Goal: Information Seeking & Learning: Understand process/instructions

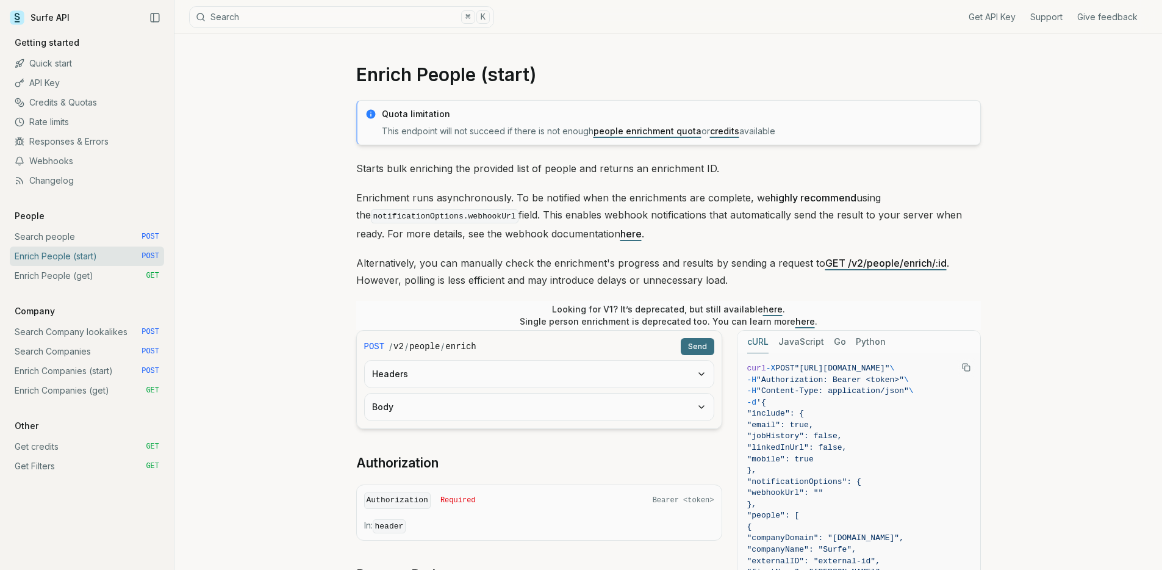
click at [83, 238] on link "Search people POST" at bounding box center [87, 237] width 154 height 20
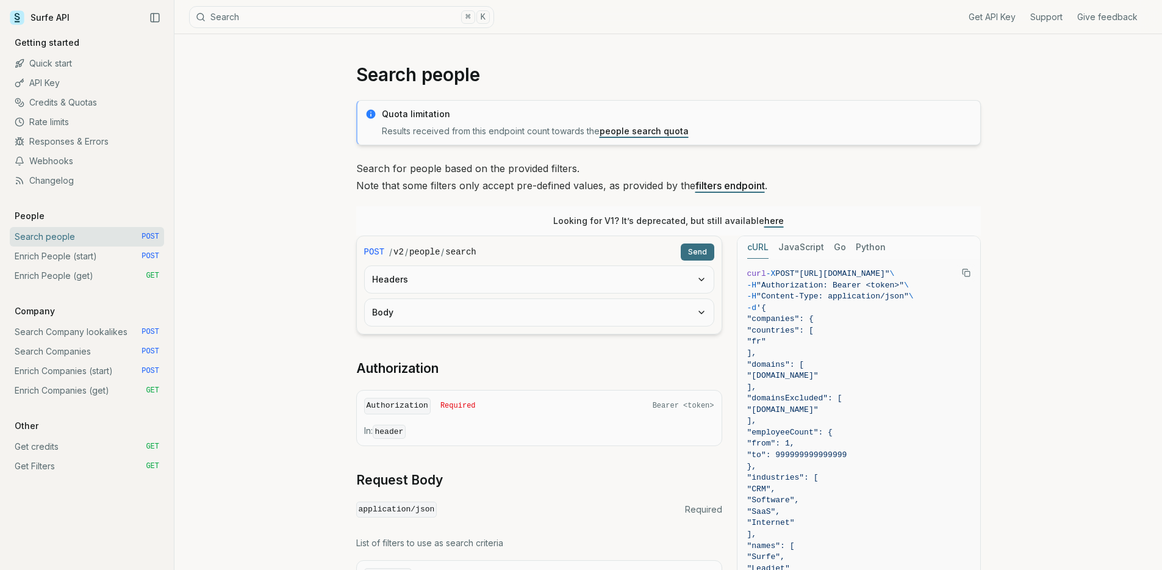
click at [80, 273] on link "Enrich People (get) GET" at bounding box center [87, 276] width 154 height 20
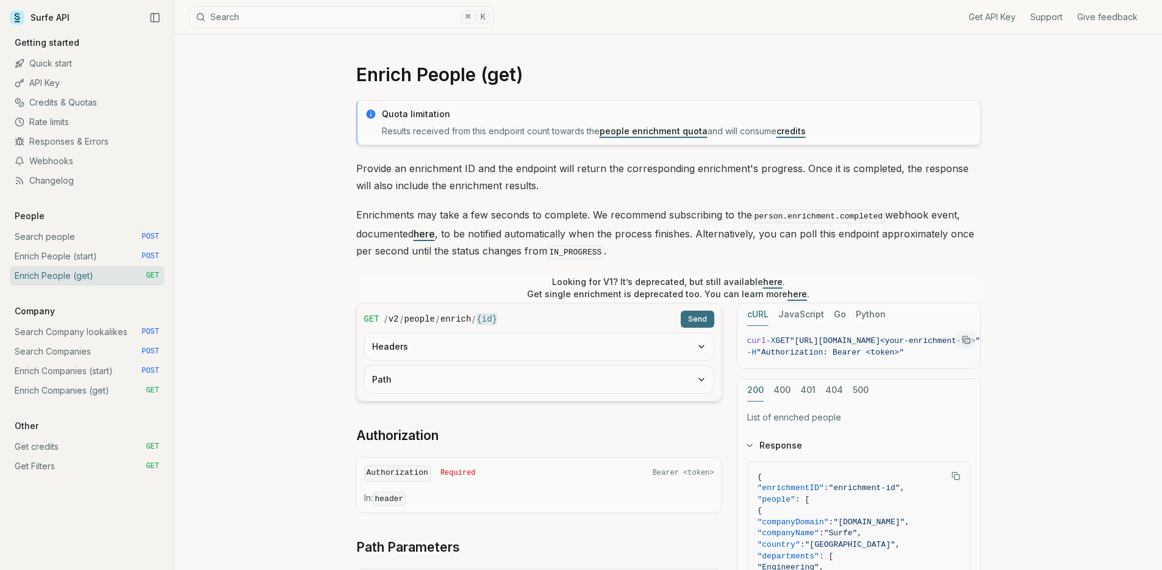
click at [92, 253] on link "Enrich People (start) POST" at bounding box center [87, 256] width 154 height 20
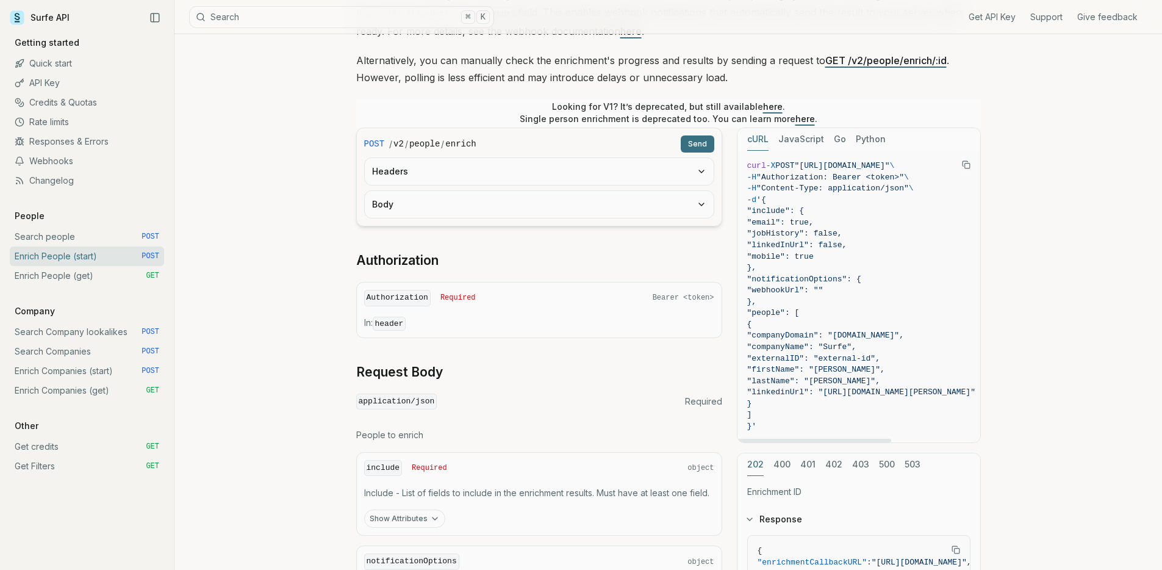
scroll to position [193, 0]
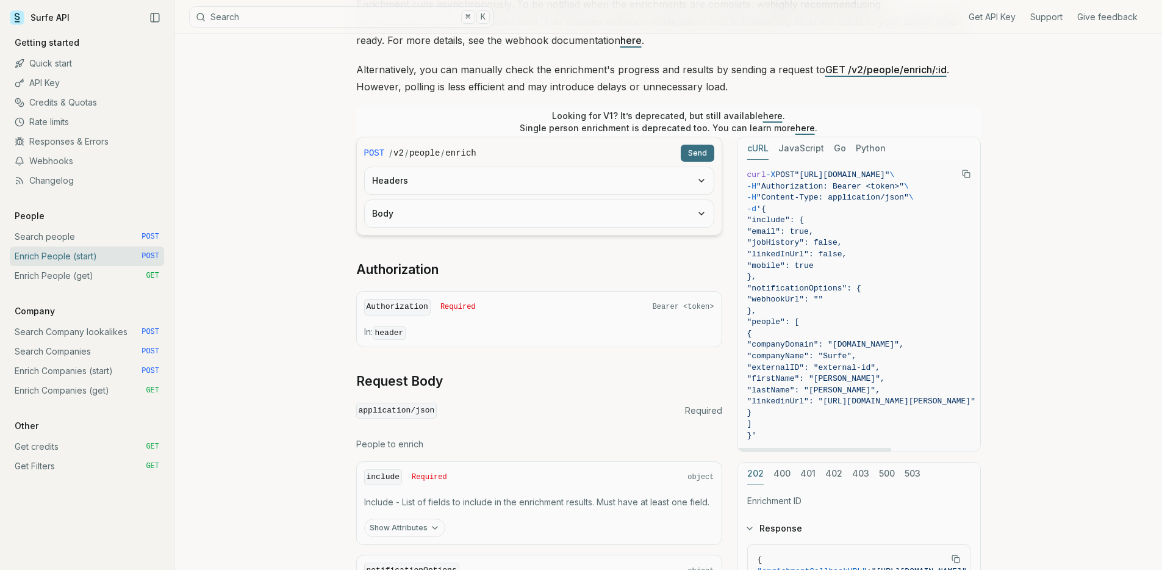
click at [892, 343] on span ""companyDomain": "[DOMAIN_NAME]"," at bounding box center [825, 344] width 157 height 9
click at [868, 375] on span ""firstName": "[PERSON_NAME]"," at bounding box center [816, 378] width 138 height 9
click at [853, 386] on span ""lastName": "[PERSON_NAME]"," at bounding box center [813, 390] width 133 height 9
click at [867, 396] on span ""linkedinUrl": "[URL][DOMAIN_NAME][PERSON_NAME]"" at bounding box center [861, 400] width 228 height 9
click at [860, 378] on span ""firstName": "[PERSON_NAME]"," at bounding box center [816, 378] width 138 height 9
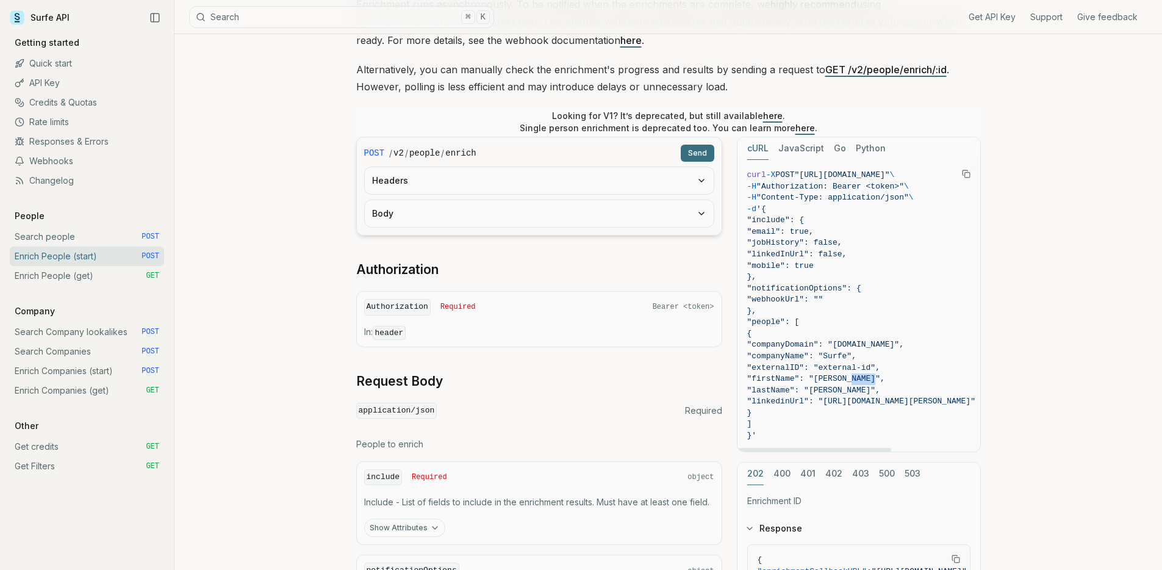
click at [860, 378] on span ""firstName": "[PERSON_NAME]"," at bounding box center [816, 378] width 138 height 9
copy span "[PERSON_NAME]"
click at [861, 398] on span ""linkedinUrl": "[URL][DOMAIN_NAME][PERSON_NAME]"" at bounding box center [861, 400] width 228 height 9
click at [863, 396] on span ""linkedinUrl": "[URL][DOMAIN_NAME][PERSON_NAME]"" at bounding box center [861, 400] width 228 height 9
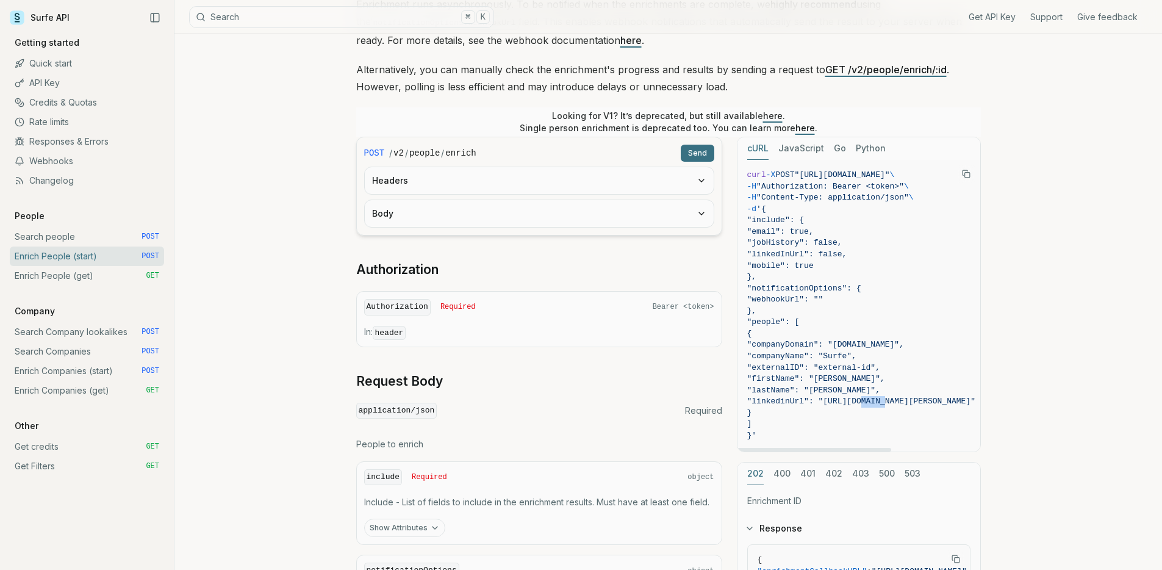
click at [863, 396] on span ""linkedinUrl": "[URL][DOMAIN_NAME][PERSON_NAME]"" at bounding box center [861, 400] width 228 height 9
click at [868, 392] on span ""lastName": "[PERSON_NAME]"," at bounding box center [813, 390] width 133 height 9
copy span "[PERSON_NAME]"
click at [856, 370] on span ""externalID": "external-id"," at bounding box center [813, 367] width 133 height 9
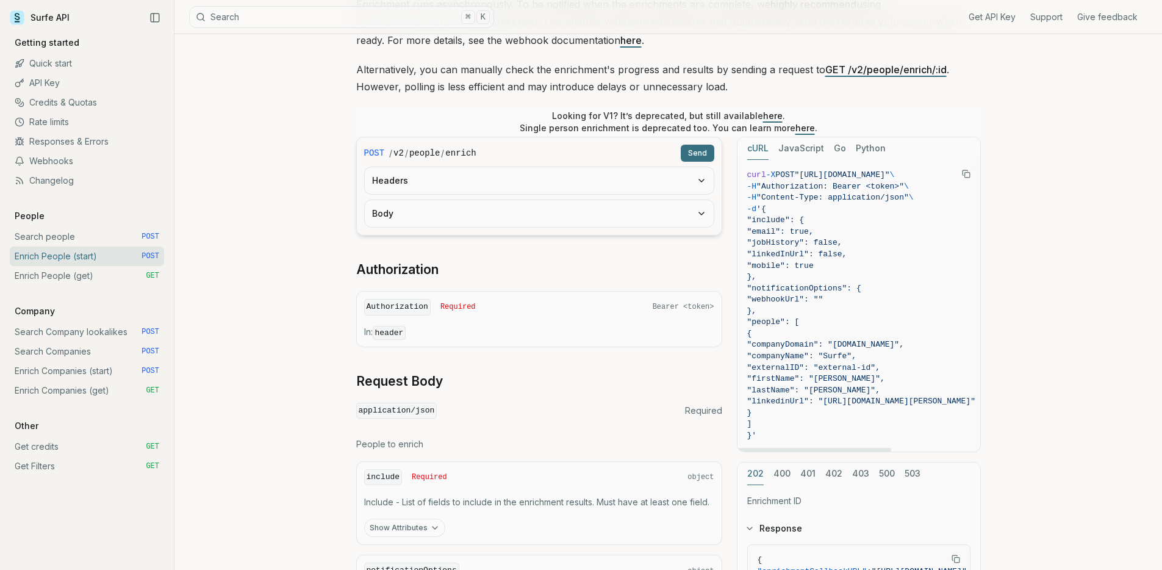
click at [856, 370] on span ""externalID": "external-id"," at bounding box center [813, 367] width 133 height 9
click at [861, 376] on span ""firstName": "[PERSON_NAME]"," at bounding box center [816, 378] width 138 height 9
copy span "[PERSON_NAME]"
click at [866, 392] on span ""lastName": "[PERSON_NAME]"," at bounding box center [813, 390] width 133 height 9
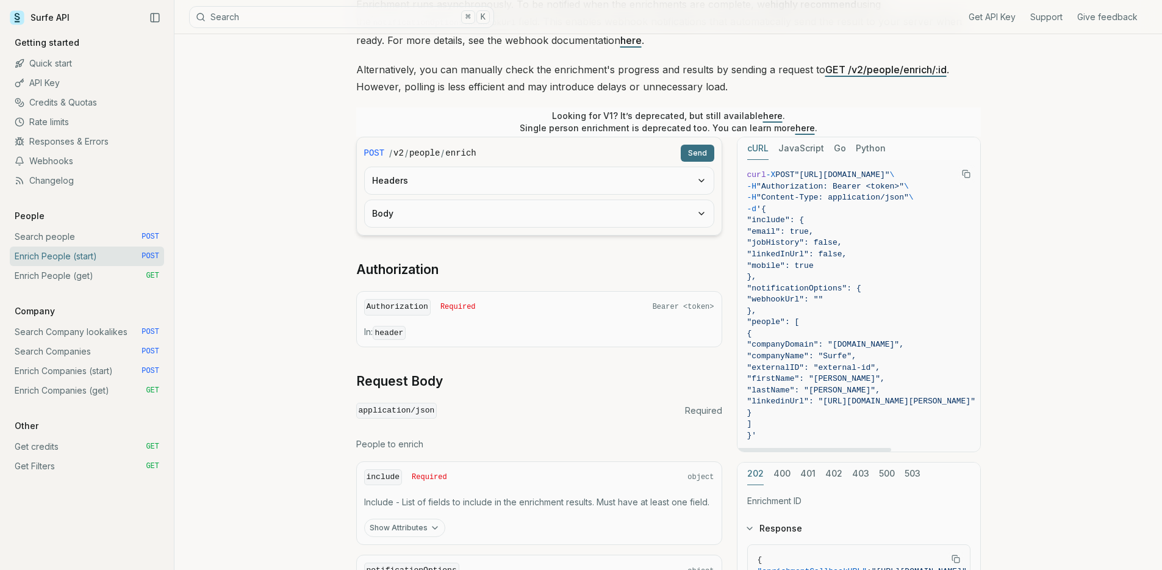
click at [866, 392] on span ""lastName": "[PERSON_NAME]"," at bounding box center [813, 390] width 133 height 9
copy span "[PERSON_NAME]"
drag, startPoint x: 872, startPoint y: 342, endPoint x: 914, endPoint y: 345, distance: 41.6
click at [904, 345] on span ""companyDomain": "[DOMAIN_NAME]"," at bounding box center [825, 344] width 157 height 9
copy span "[DOMAIN_NAME]"
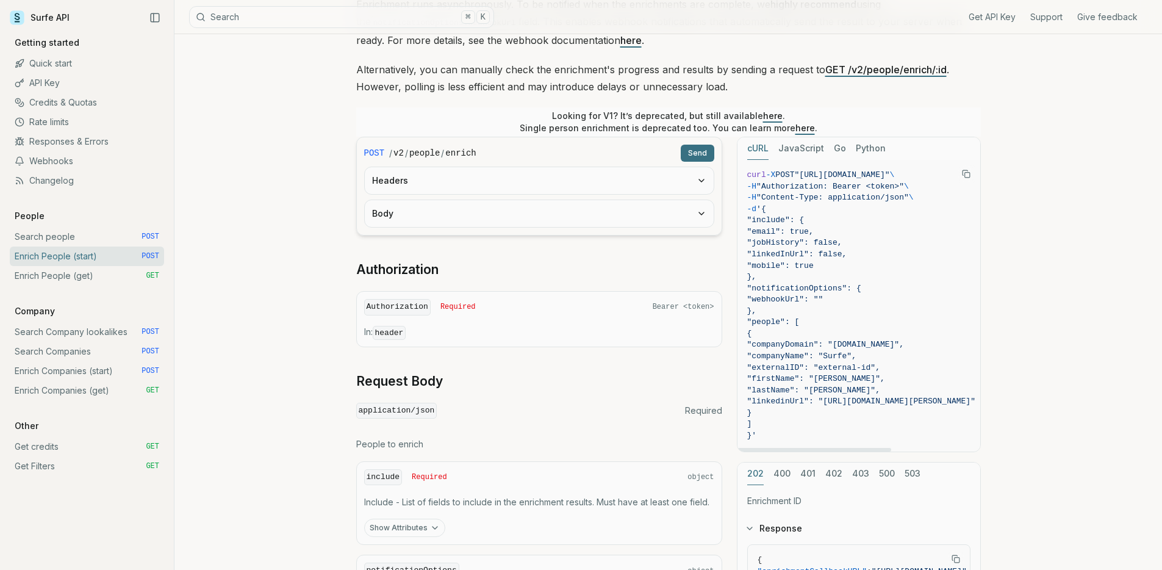
click at [856, 354] on span ""companyName": "Surfe"," at bounding box center [801, 355] width 109 height 9
copy span "Surfe"
drag, startPoint x: 800, startPoint y: 274, endPoint x: 821, endPoint y: 206, distance: 72.2
click at [821, 206] on code "curl -X POST "[URL][DOMAIN_NAME]" \ -H "Authorization: Bearer <token>" \ -H "Co…" at bounding box center [861, 306] width 228 height 272
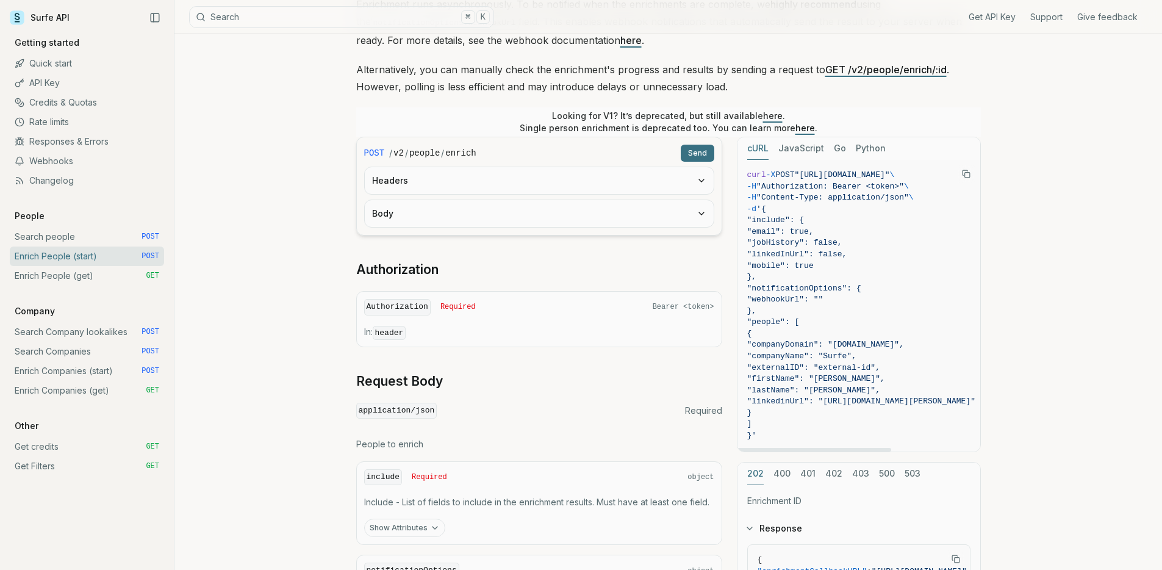
copy code ""include": { "email": true, "jobHistory": false, "linkedInUrl": false, "mobile"…"
click at [821, 306] on span "}," at bounding box center [861, 312] width 228 height 12
drag, startPoint x: 791, startPoint y: 273, endPoint x: 834, endPoint y: 204, distance: 81.4
click at [834, 204] on code "curl -X POST "[URL][DOMAIN_NAME]" \ -H "Authorization: Bearer <token>" \ -H "Co…" at bounding box center [861, 306] width 228 height 272
copy code ""include": { "email": true, "jobHistory": false, "linkedInUrl": false, "mobile"…"
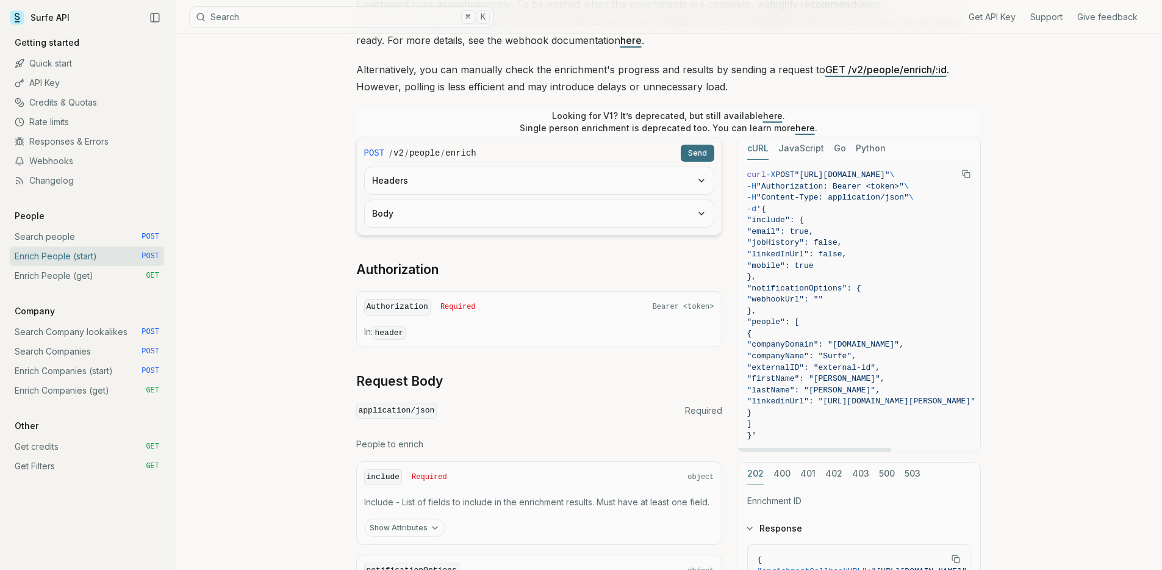
click at [861, 334] on span "{" at bounding box center [861, 334] width 228 height 12
drag, startPoint x: 779, startPoint y: 420, endPoint x: 816, endPoint y: 308, distance: 117.5
click at [816, 308] on code "curl -X POST "[URL][DOMAIN_NAME]" \ -H "Authorization: Bearer <token>" \ -H "Co…" at bounding box center [861, 306] width 228 height 272
copy code ""people": [ { "companyDomain": "[DOMAIN_NAME]", "companyName": "Surfe", "extern…"
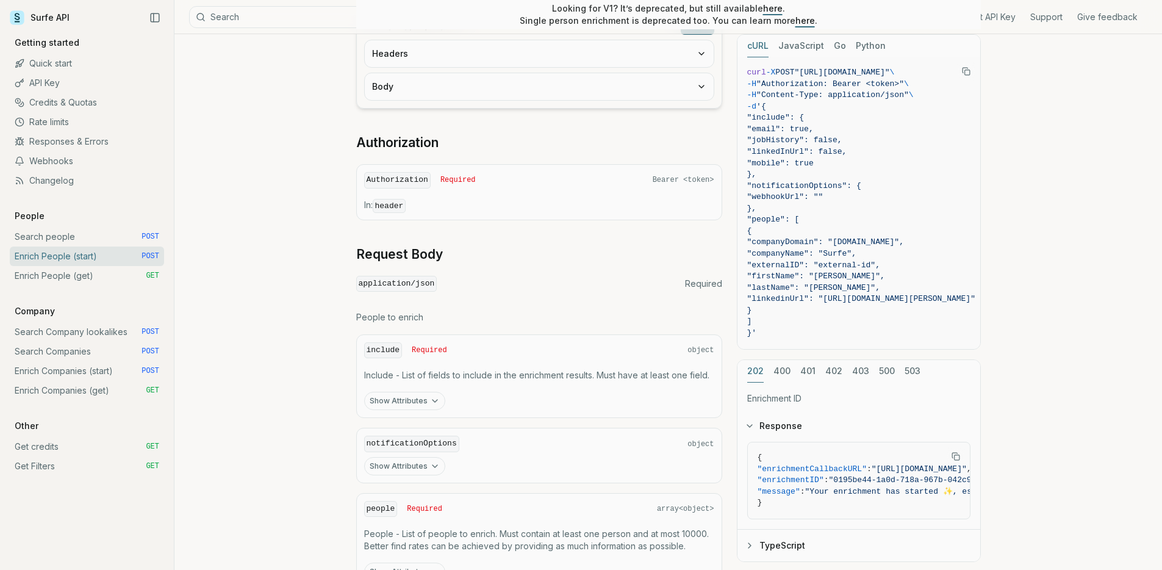
scroll to position [408, 0]
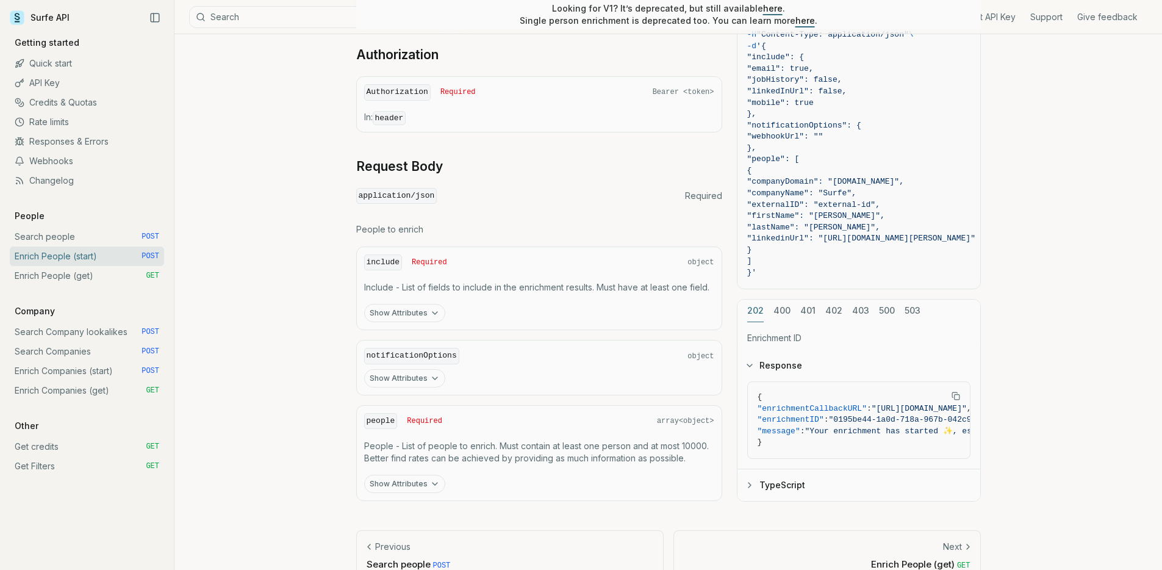
click at [426, 376] on button "Show Attributes" at bounding box center [404, 378] width 81 height 18
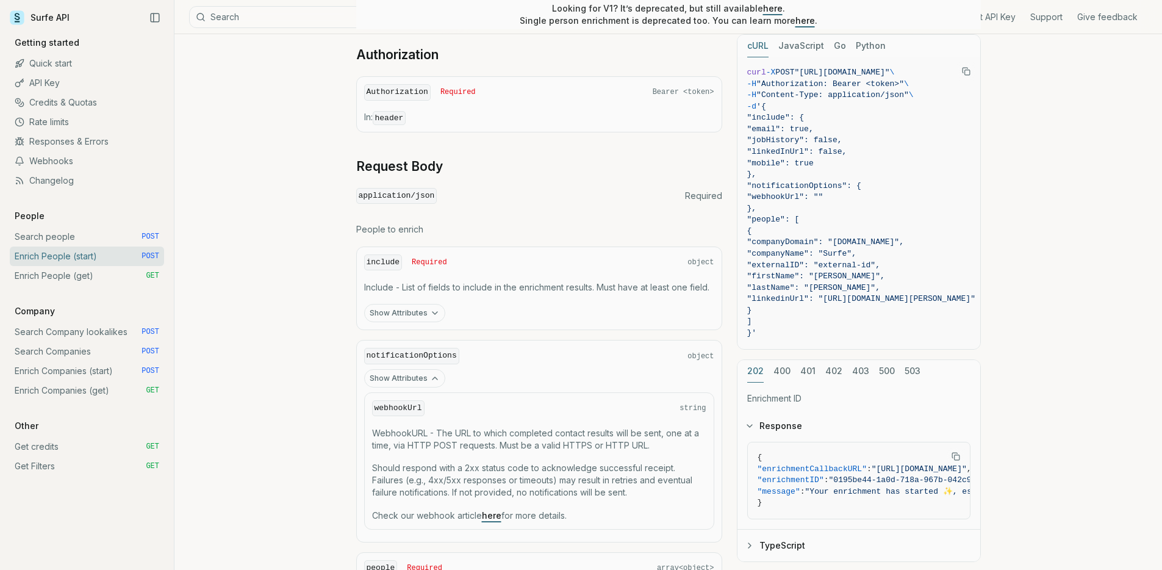
click at [430, 376] on icon "button" at bounding box center [435, 378] width 10 height 10
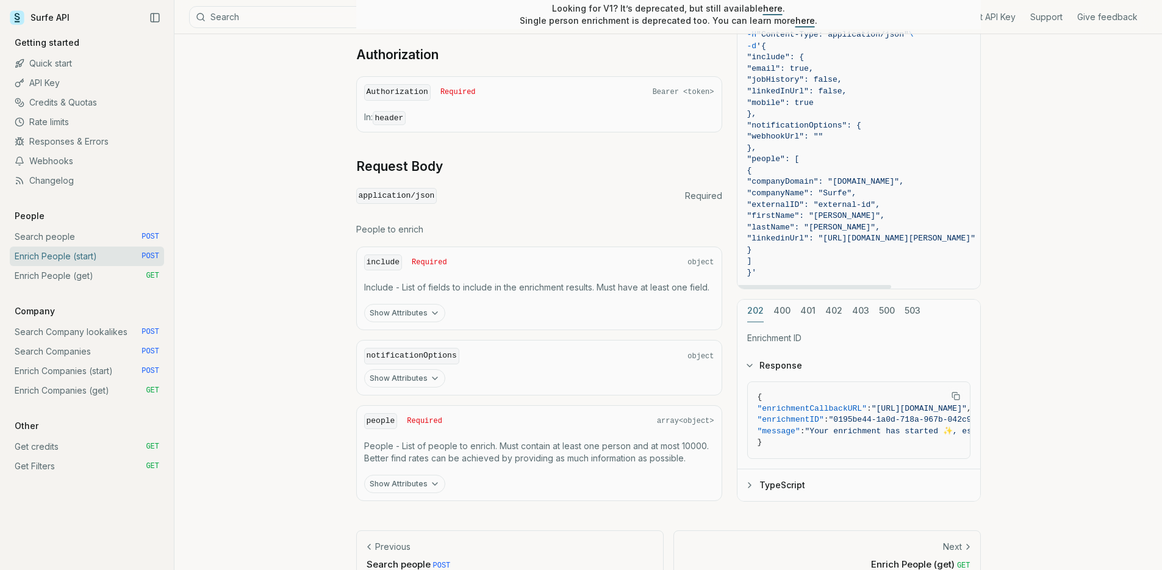
click at [850, 203] on span ""externalID": "external-id"," at bounding box center [813, 203] width 133 height 9
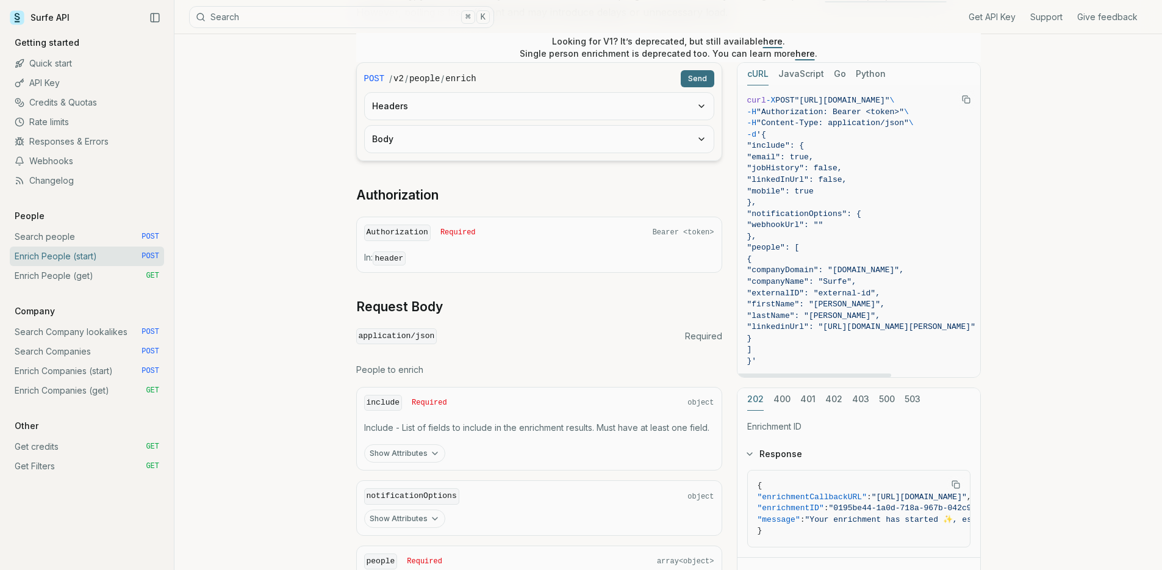
scroll to position [262, 0]
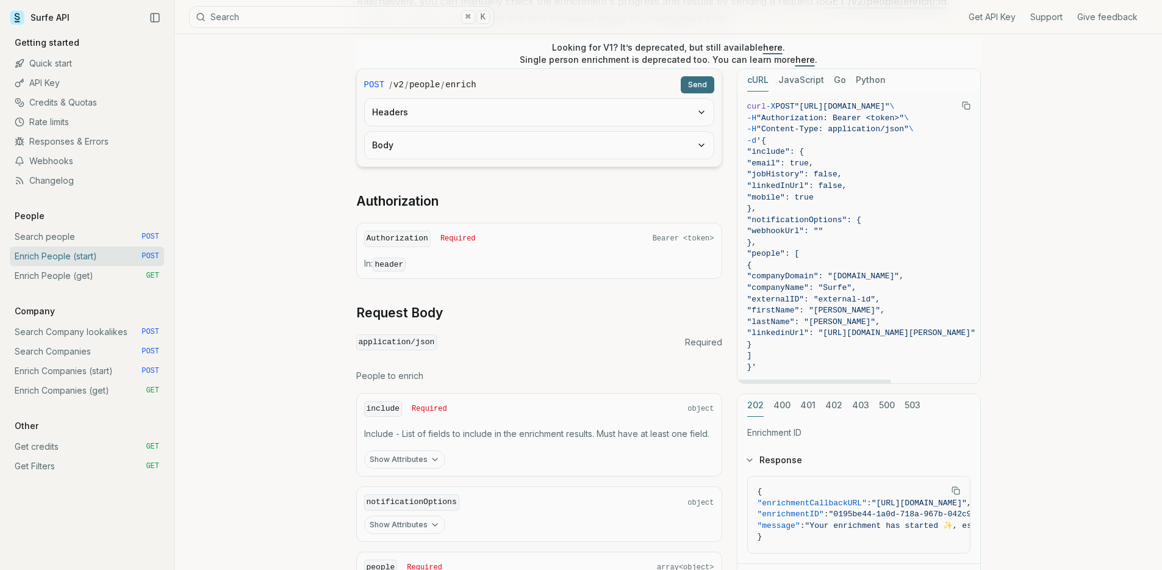
click at [1059, 221] on div "Enrich People (start) Quota limitation This endpoint will not succeed if there …" at bounding box center [668, 257] width 988 height 970
click at [800, 182] on span ""linkedInUrl": false," at bounding box center [797, 185] width 100 height 9
copy span "linkedInUrl"
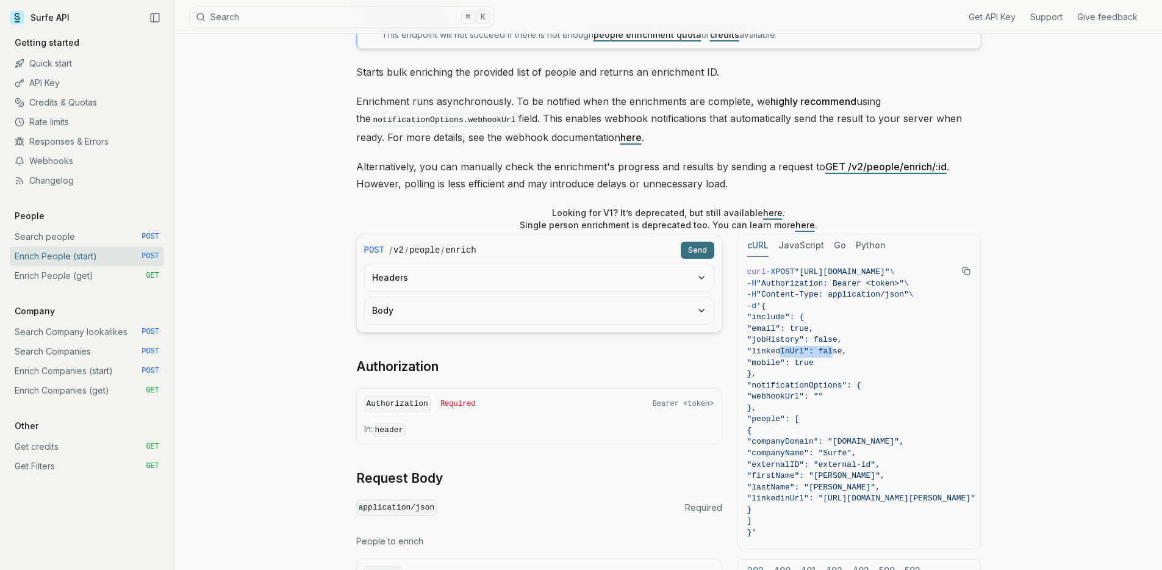
scroll to position [0, 0]
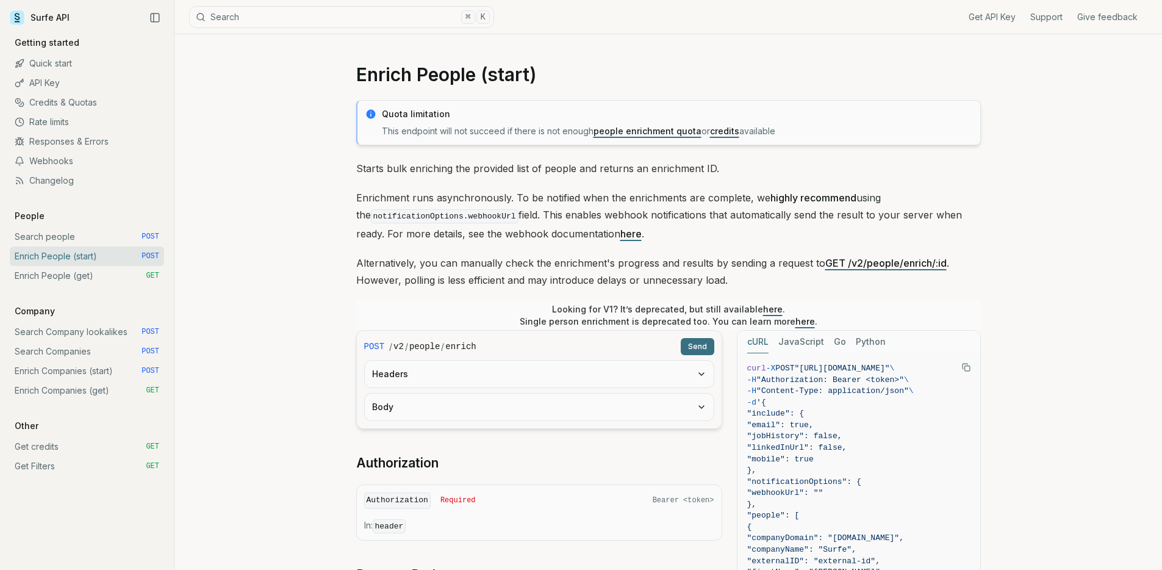
click at [1025, 93] on div "Enrich People (start) Quota limitation This endpoint will not succeed if there …" at bounding box center [668, 519] width 988 height 970
click at [1019, 85] on div "Enrich People (start) Quota limitation This endpoint will not succeed if there …" at bounding box center [668, 519] width 988 height 970
